Goal: Contribute content: Contribute content

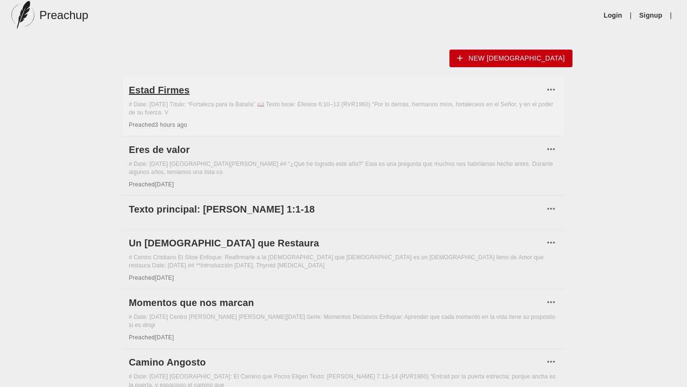
click at [181, 89] on h6 "Estad Firmes" at bounding box center [336, 90] width 415 height 15
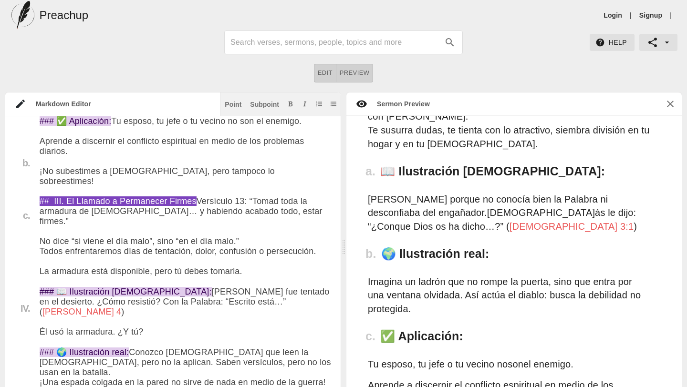
scroll to position [949, 0]
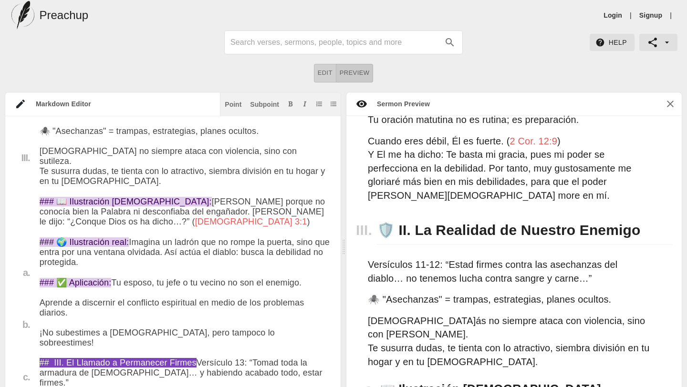
click at [348, 79] on button "Preview" at bounding box center [354, 73] width 37 height 19
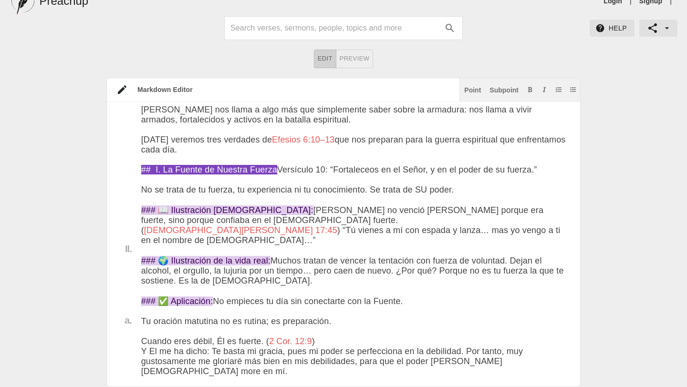
scroll to position [237, 0]
click at [362, 59] on span "Preview" at bounding box center [355, 58] width 30 height 11
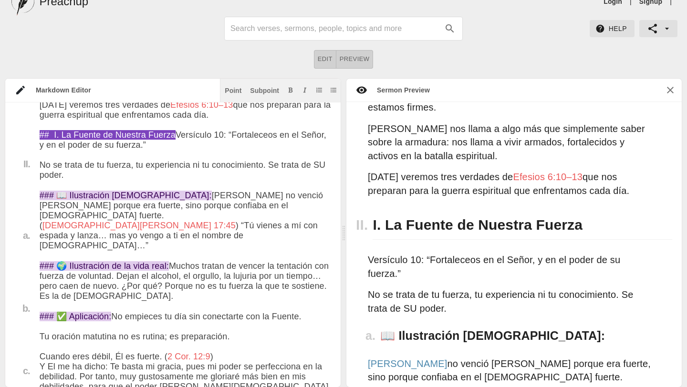
scroll to position [473, 0]
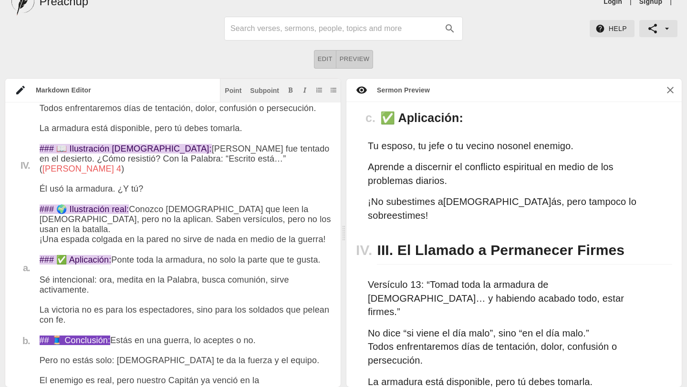
click at [253, 250] on textarea at bounding box center [186, 169] width 292 height 2024
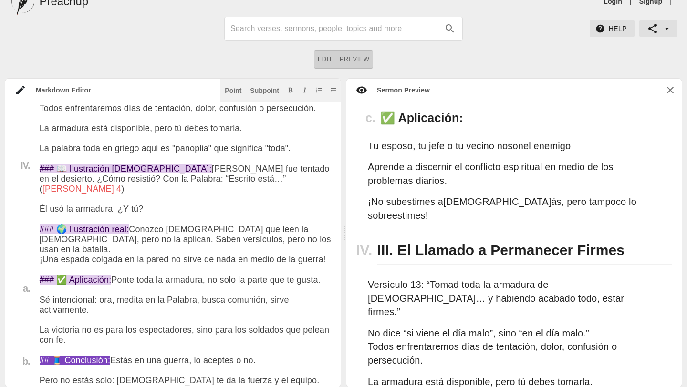
drag, startPoint x: 172, startPoint y: 271, endPoint x: 85, endPoint y: 271, distance: 86.8
click at [85, 271] on textarea at bounding box center [186, 179] width 292 height 2045
click at [88, 276] on textarea at bounding box center [186, 184] width 292 height 2055
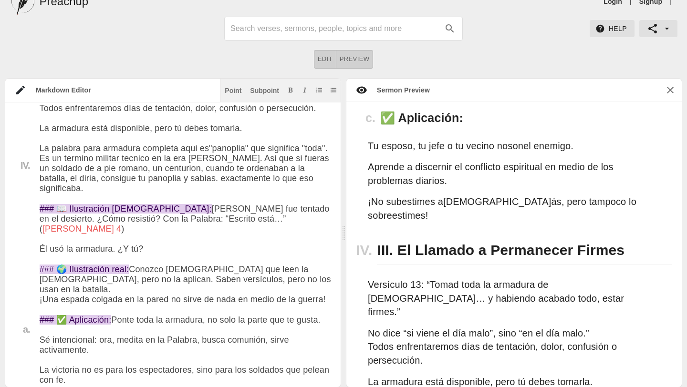
drag, startPoint x: 40, startPoint y: 270, endPoint x: 93, endPoint y: 317, distance: 70.6
click at [93, 317] on textarea at bounding box center [186, 200] width 292 height 2086
click at [289, 90] on icon "Add bold text" at bounding box center [291, 90] width 6 height 6
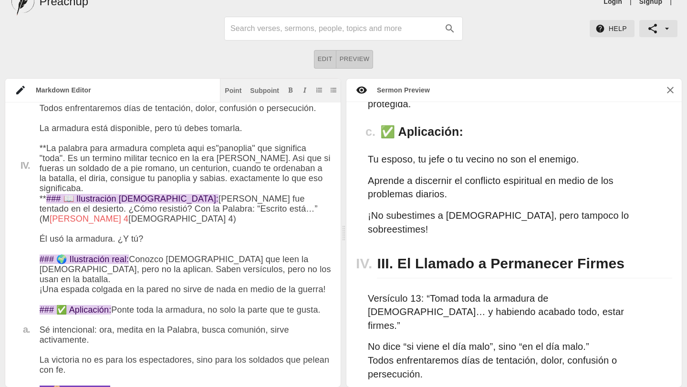
click at [244, 315] on textarea at bounding box center [186, 200] width 292 height 2086
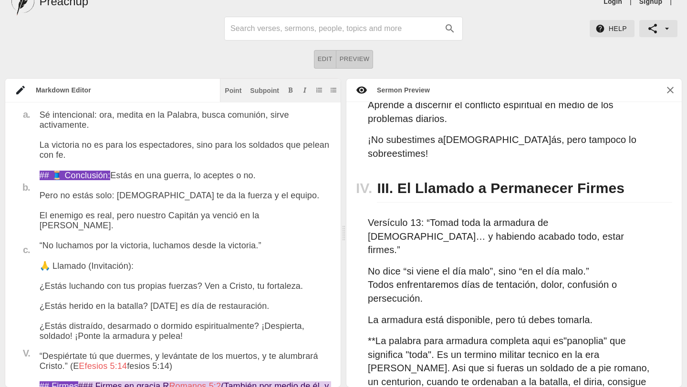
scroll to position [1171, 0]
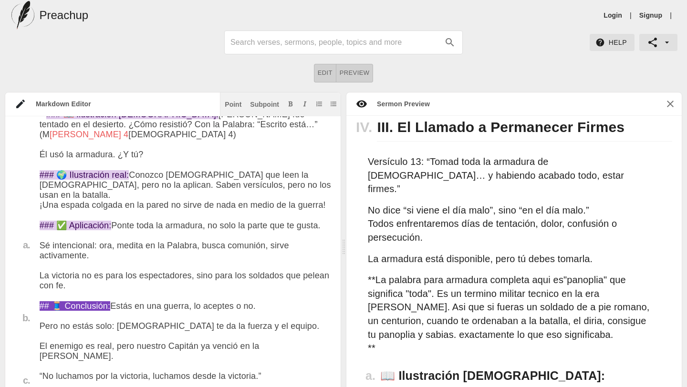
click at [86, 188] on textarea at bounding box center [186, 116] width 292 height 2086
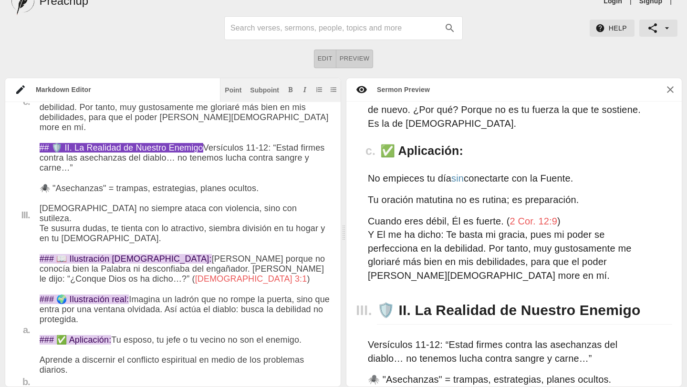
scroll to position [852, 0]
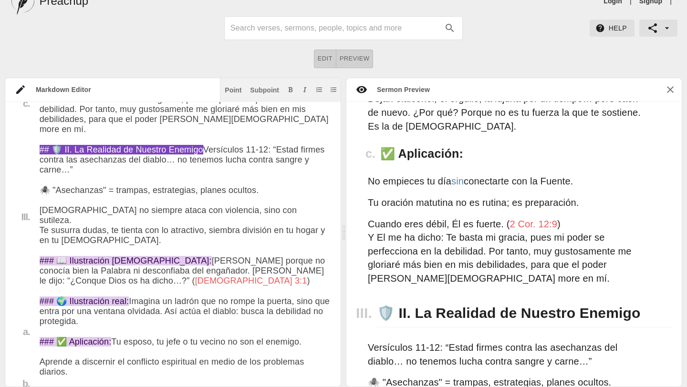
type textarea "# Lorem Ipsumd Sita: Con 45ad 4831 Elitse: “Doeiusmod temp in Utlabor” 📖 Etdol …"
